Goal: Navigation & Orientation: Find specific page/section

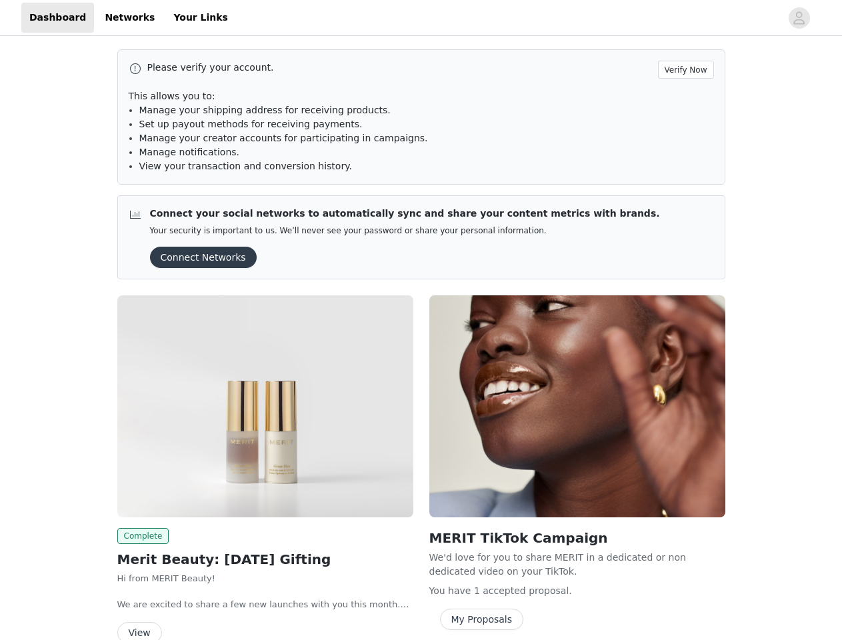
click at [421, 320] on div "MERIT TikTok Campaign We'd love for you to share MERIT in a dedicated or non de…" at bounding box center [577, 465] width 312 height 356
click at [421, 18] on div at bounding box center [508, 18] width 545 height 30
click at [800, 18] on icon "avatar" at bounding box center [799, 17] width 13 height 21
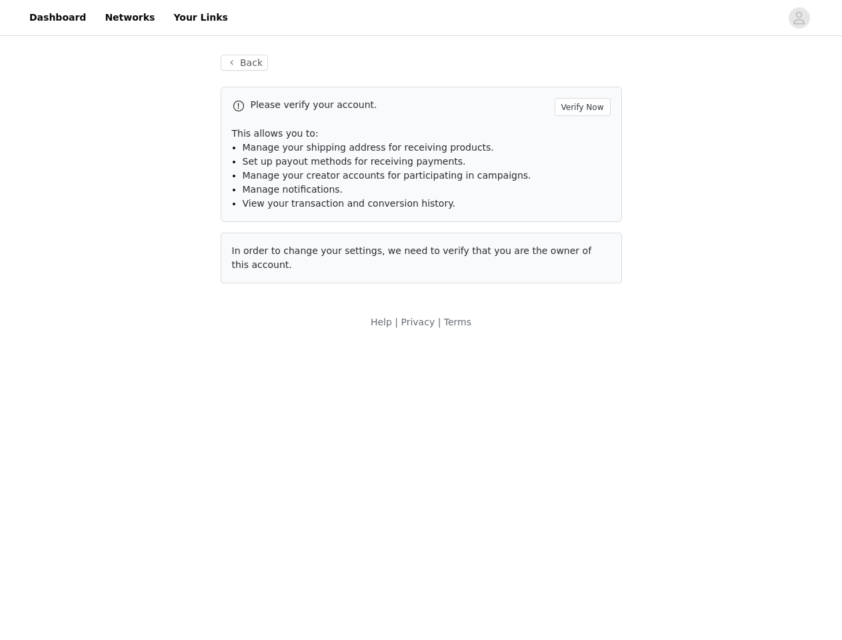
click at [688, 69] on div "Back Please verify your account. Verify Now This allows you to: Manage your shi…" at bounding box center [421, 192] width 842 height 307
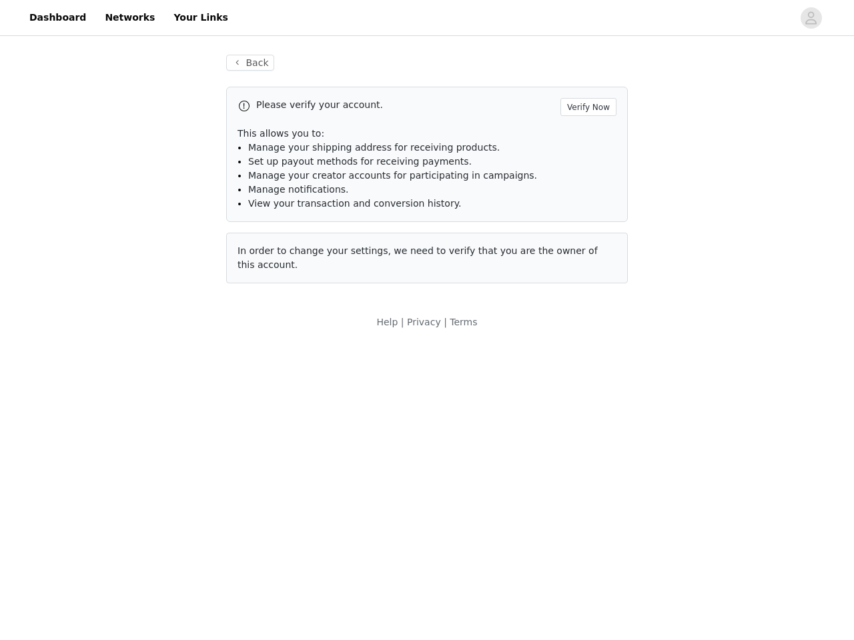
click at [199, 257] on div "Back Please verify your account. Verify Now This allows you to: Manage your shi…" at bounding box center [427, 192] width 854 height 307
click at [265, 406] on body "Dashboard Networks Your Links Back Please verify your account. Verify Now This …" at bounding box center [427, 320] width 854 height 640
click at [141, 536] on body "Dashboard Networks Your Links Back Please verify your account. Verify Now This …" at bounding box center [427, 320] width 854 height 640
click at [139, 631] on body "Dashboard Networks Your Links Back Please verify your account. Verify Now This …" at bounding box center [427, 320] width 854 height 640
click at [578, 406] on body "Dashboard Networks Your Links Back Please verify your account. Verify Now This …" at bounding box center [427, 320] width 854 height 640
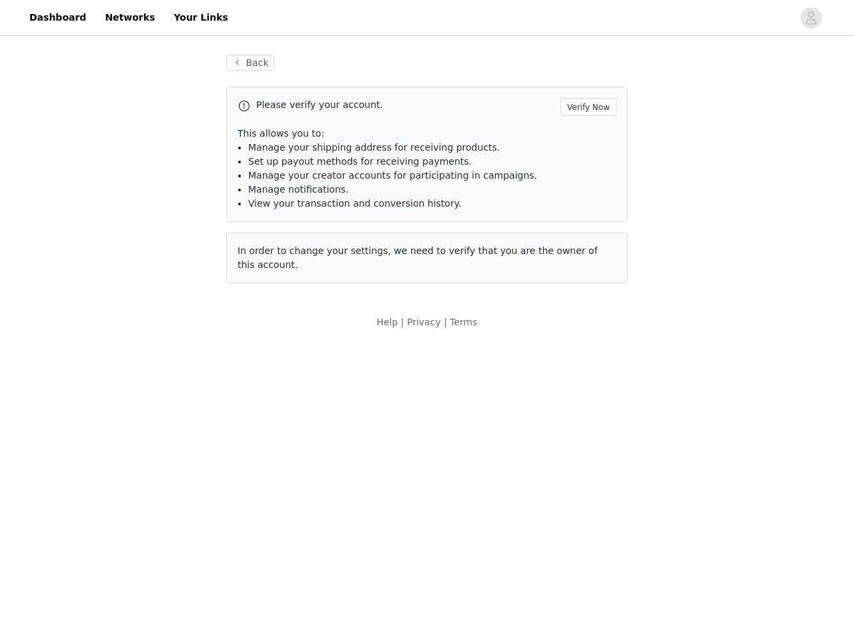
click at [479, 620] on body "Dashboard Networks Your Links Back Please verify your account. Verify Now This …" at bounding box center [427, 320] width 854 height 640
